Goal: Task Accomplishment & Management: Manage account settings

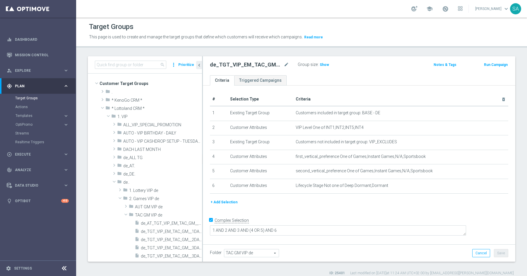
scroll to position [96, 0]
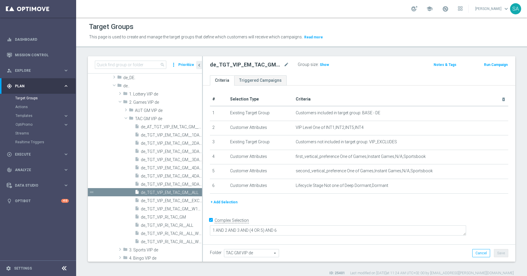
click at [392, 88] on div "# Selection Type Criteria delete_forever 1 Existing Target Group Customers incl…" at bounding box center [359, 163] width 312 height 157
